Goal: Task Accomplishment & Management: Use online tool/utility

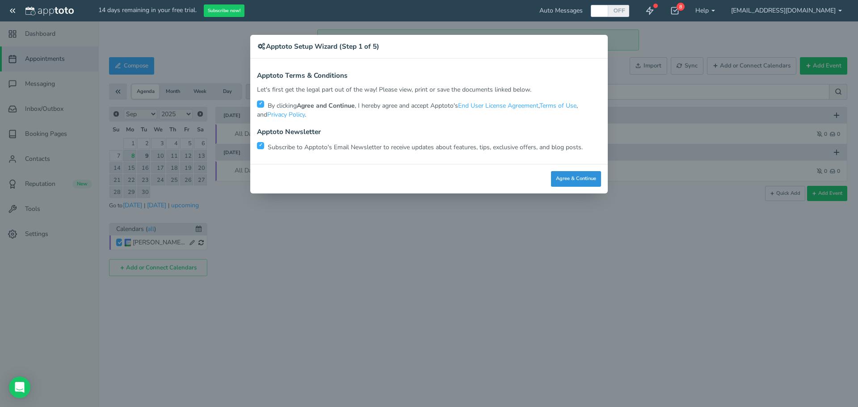
click at [574, 181] on button "Agree & Continue" at bounding box center [576, 179] width 50 height 16
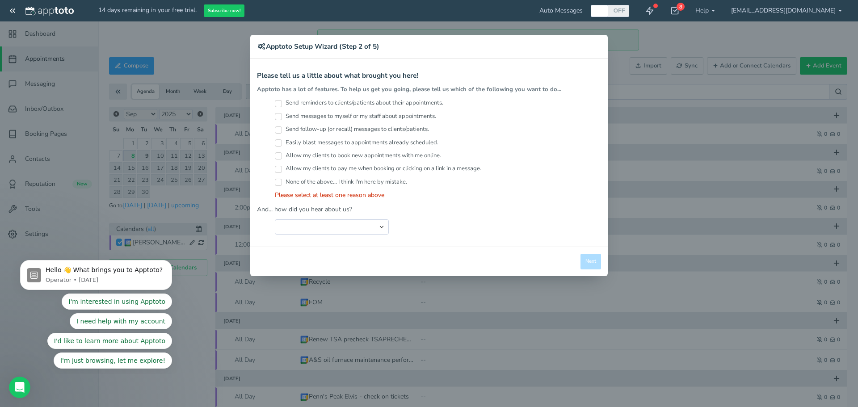
click at [714, 11] on div "× Apptoto Setup Wizard (Step 2 of 5) Apptoto Terms & Conditions Let's first get…" at bounding box center [429, 203] width 858 height 407
click at [277, 180] on input "None of the above... I think I'm here by mistake." at bounding box center [278, 182] width 7 height 7
checkbox input "true"
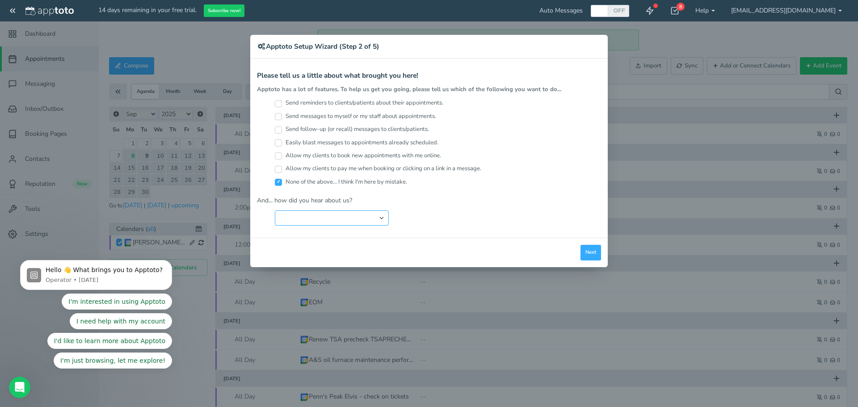
click at [307, 215] on select "Search Engine (Google, Yahoo, Bing, etc.) Search Engine Advertisement Blog Post…" at bounding box center [332, 217] width 114 height 15
select select "string:Other"
click at [275, 210] on select "Search Engine (Google, Yahoo, Bing, etc.) Search Engine Advertisement Blog Post…" at bounding box center [332, 217] width 114 height 15
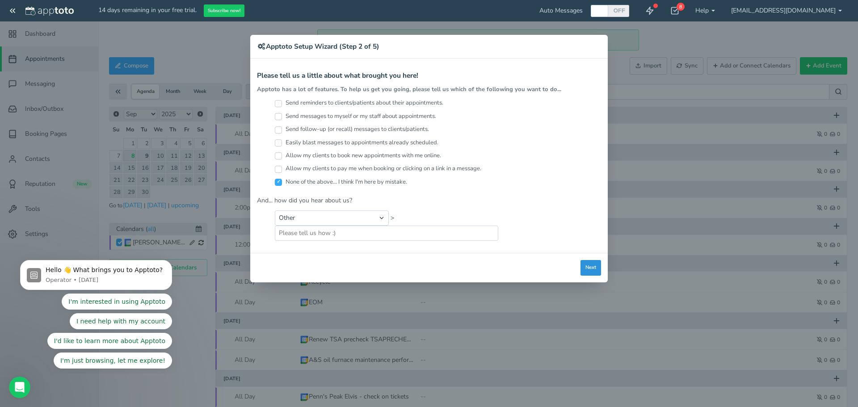
click at [601, 268] on button "Next" at bounding box center [591, 268] width 21 height 16
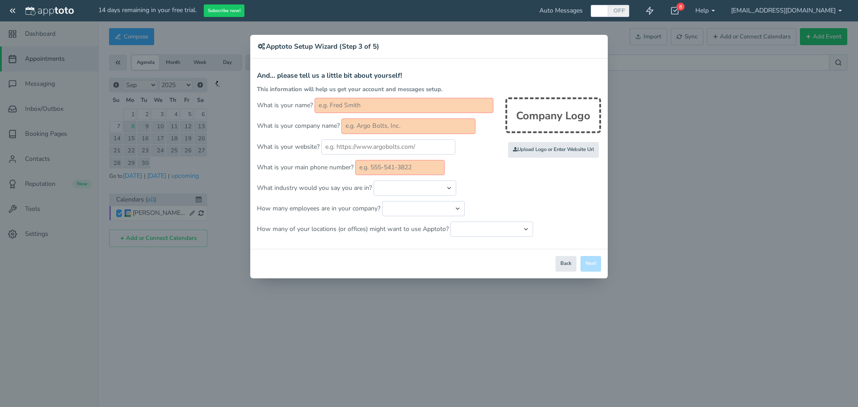
click at [783, 11] on div "× Apptoto Setup Wizard (Step 3 of 5) Apptoto Terms & Conditions Let's first get…" at bounding box center [429, 203] width 858 height 407
